Goal: Find specific page/section: Find specific page/section

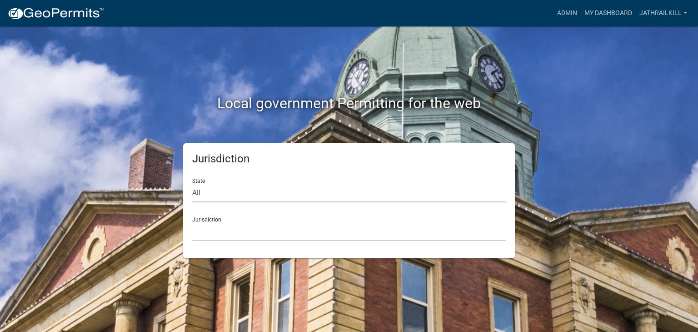
click at [371, 190] on select "All [US_STATE] [US_STATE] [US_STATE] [US_STATE] [US_STATE] [US_STATE] [US_STATE…" at bounding box center [349, 193] width 314 height 19
select select "[US_STATE]"
click at [192, 184] on select "All [US_STATE] [US_STATE] [US_STATE] [US_STATE] [US_STATE] [US_STATE] [US_STATE…" at bounding box center [349, 193] width 314 height 19
drag, startPoint x: 345, startPoint y: 201, endPoint x: 264, endPoint y: 236, distance: 88.0
click at [264, 236] on select "[GEOGRAPHIC_DATA], [US_STATE][PERSON_NAME][GEOGRAPHIC_DATA], [US_STATE][PERSON_…" at bounding box center [349, 231] width 314 height 19
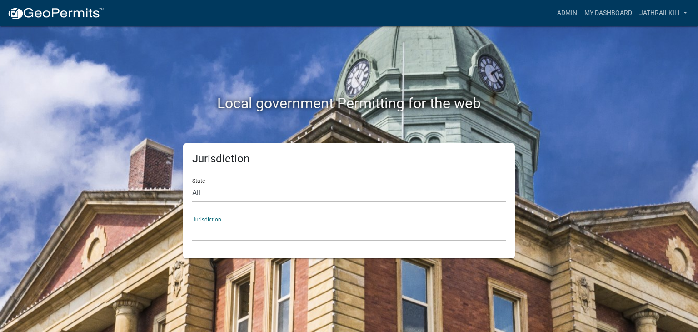
click at [367, 74] on div "Local government Permitting for the web" at bounding box center [349, 84] width 518 height 116
